Goal: Task Accomplishment & Management: Manage account settings

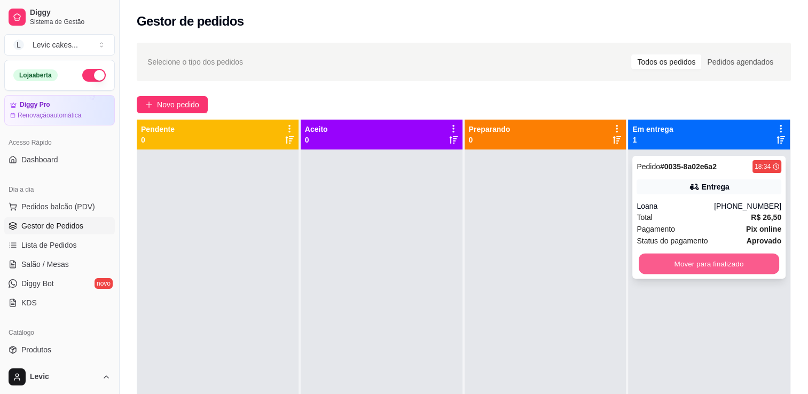
click at [662, 271] on button "Mover para finalizado" at bounding box center [709, 264] width 140 height 21
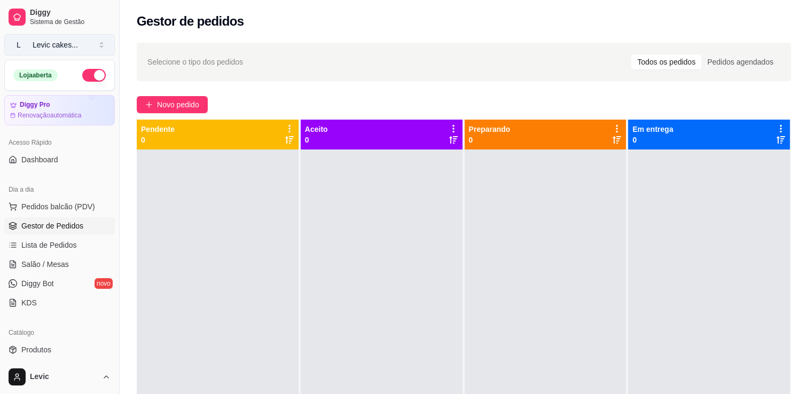
click at [49, 47] on div "Levic cakes ..." at bounding box center [55, 45] width 45 height 11
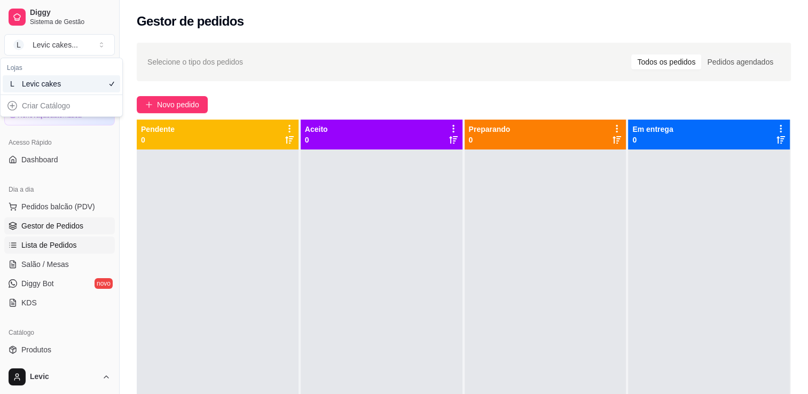
click at [47, 246] on span "Lista de Pedidos" at bounding box center [49, 245] width 56 height 11
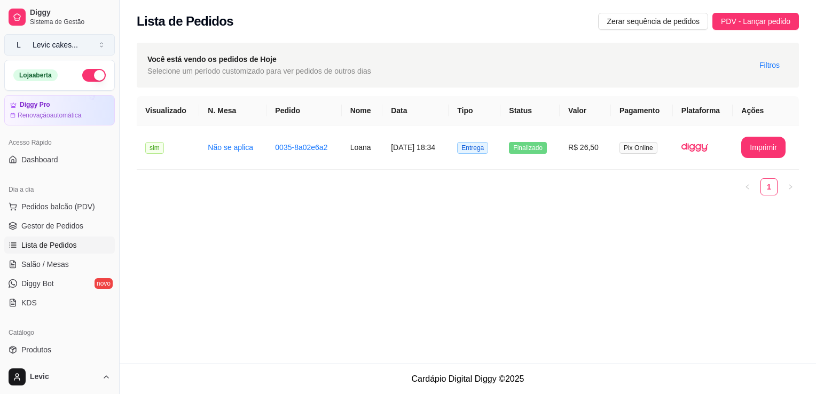
click at [58, 44] on div "Levic cakes ..." at bounding box center [55, 45] width 45 height 11
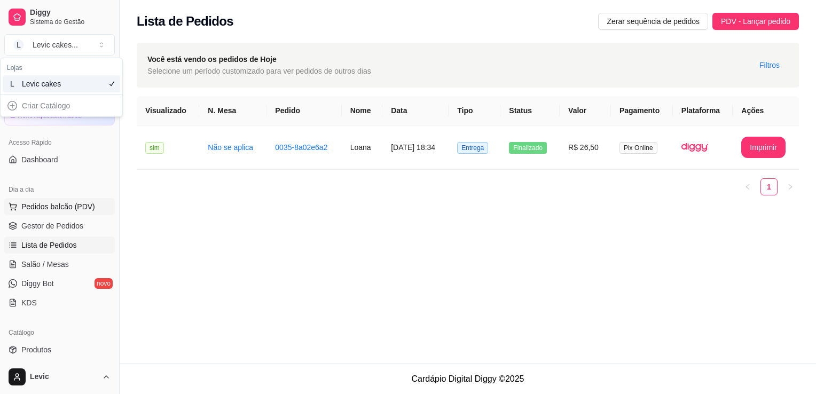
click at [45, 210] on span "Pedidos balcão (PDV)" at bounding box center [58, 206] width 74 height 11
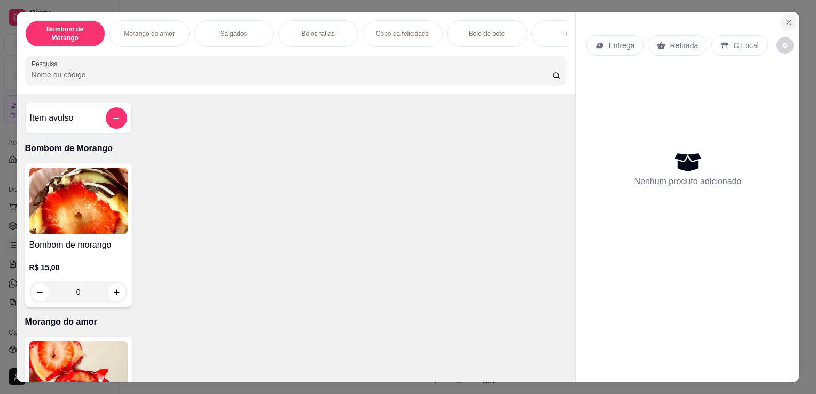
click at [787, 14] on button "Close" at bounding box center [788, 22] width 17 height 17
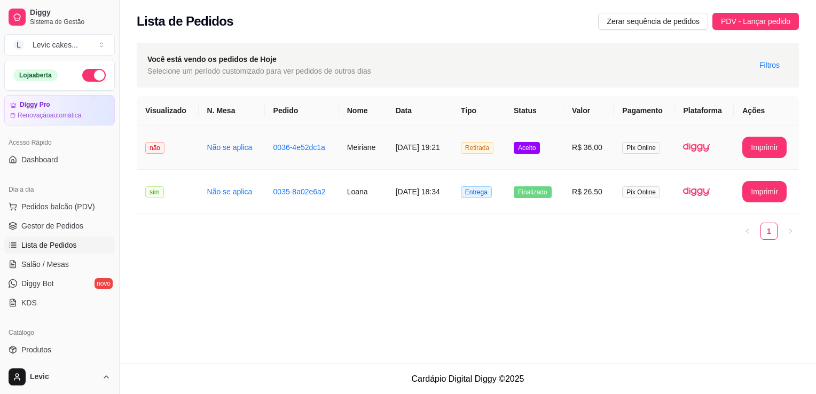
click at [400, 150] on td "[DATE] 19:21" at bounding box center [419, 148] width 65 height 44
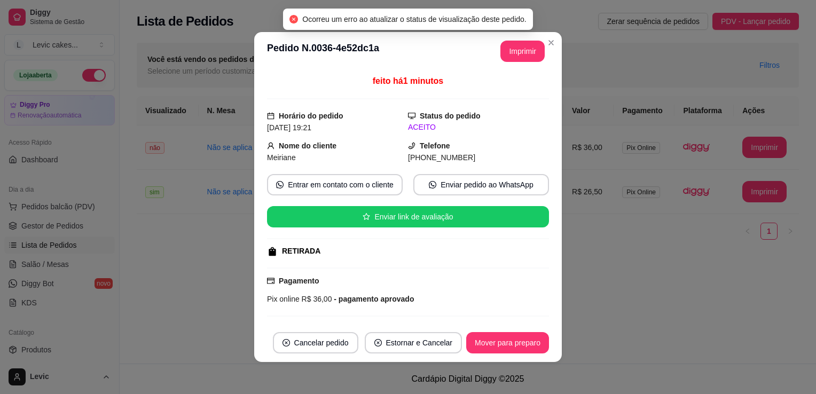
click at [466, 265] on div "feito há 1 minutos Horário do pedido [DATE] 19:21 Status do pedido ACEITO Nome …" at bounding box center [408, 197] width 282 height 245
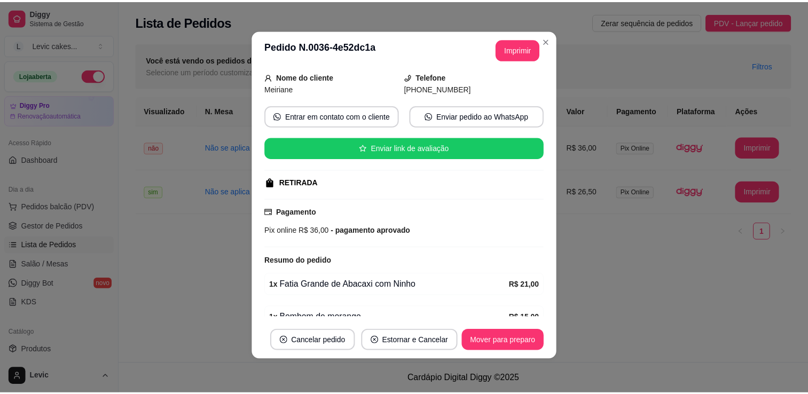
scroll to position [85, 0]
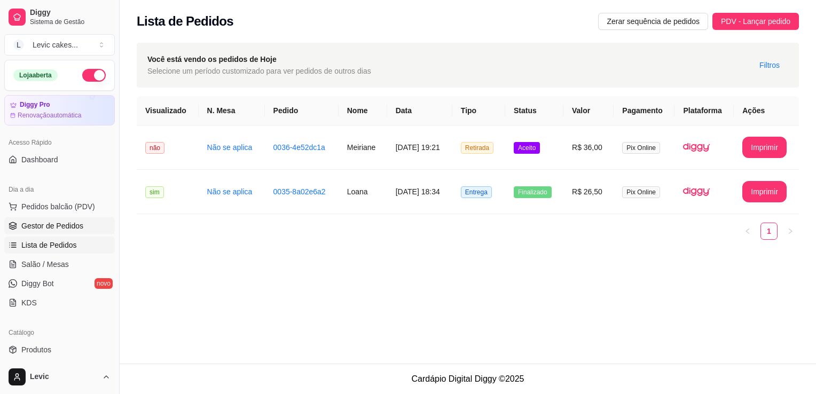
click at [45, 224] on span "Gestor de Pedidos" at bounding box center [52, 226] width 62 height 11
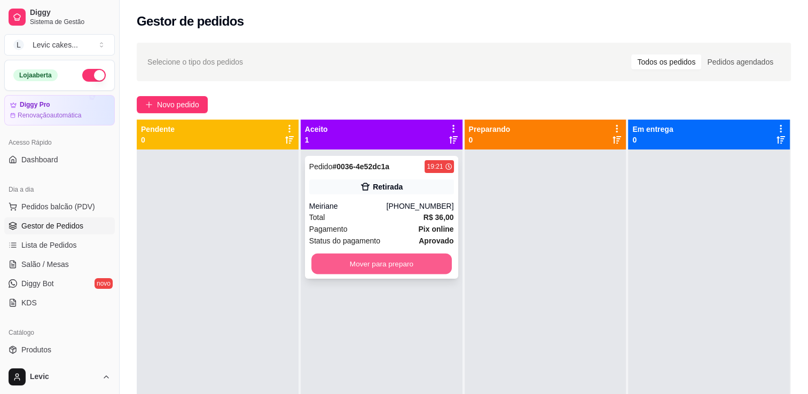
click at [364, 269] on button "Mover para preparo" at bounding box center [381, 264] width 140 height 21
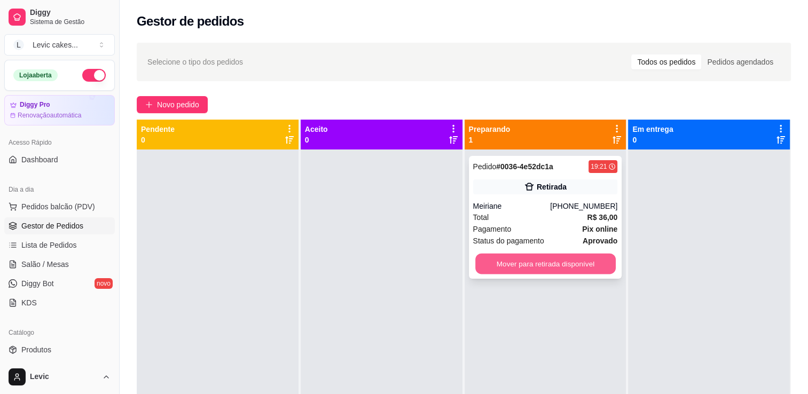
click at [508, 268] on button "Mover para retirada disponível" at bounding box center [545, 264] width 140 height 21
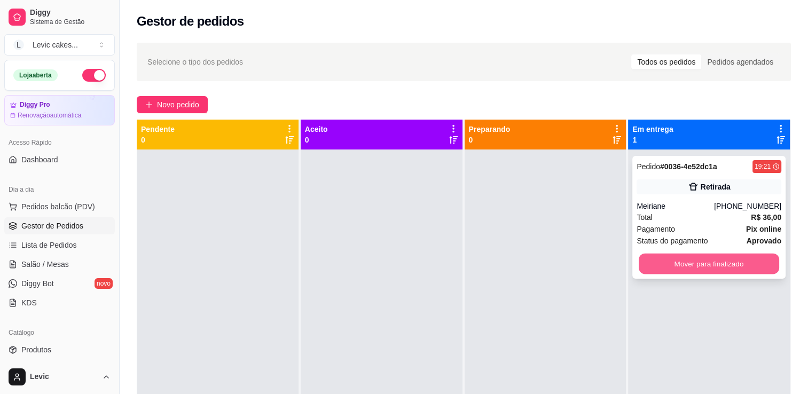
click at [696, 264] on button "Mover para finalizado" at bounding box center [709, 264] width 140 height 21
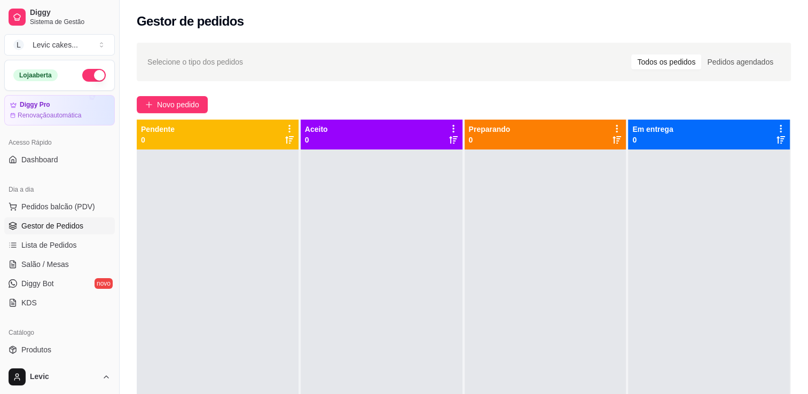
click at [549, 259] on div at bounding box center [546, 347] width 162 height 394
